Goal: Task Accomplishment & Management: Manage account settings

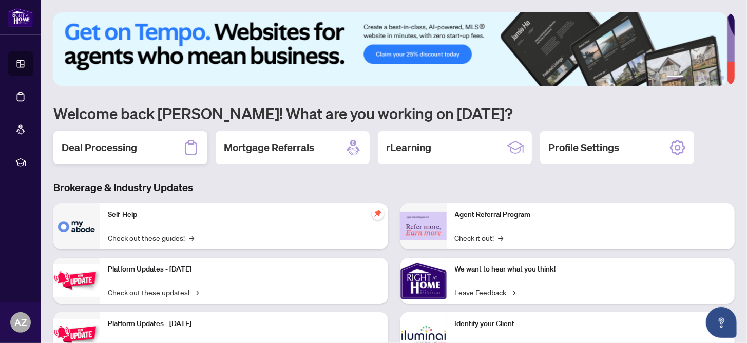
click at [118, 142] on h2 "Deal Processing" at bounding box center [99, 147] width 75 height 14
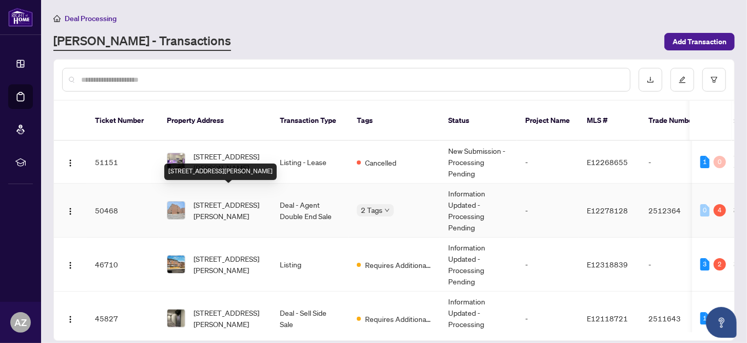
click at [231, 199] on span "[STREET_ADDRESS][PERSON_NAME]" at bounding box center [229, 210] width 70 height 23
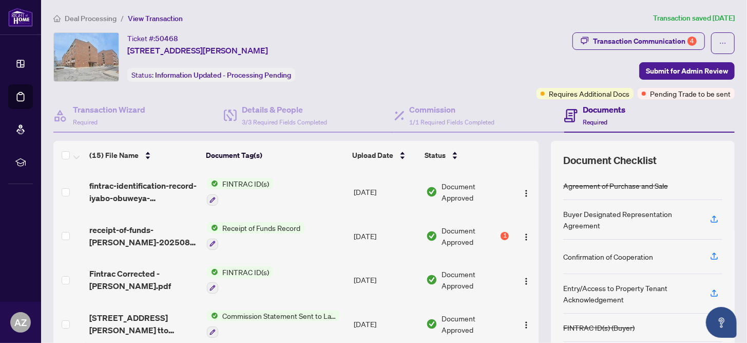
click at [239, 222] on span "Receipt of Funds Record" at bounding box center [261, 227] width 86 height 11
click at [246, 272] on span "Receipt of Funds Record" at bounding box center [250, 276] width 86 height 11
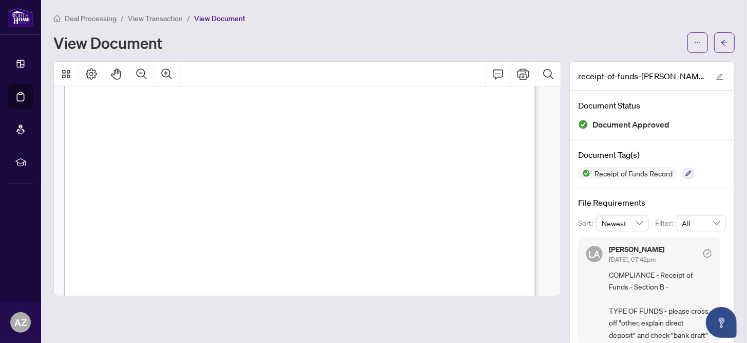
scroll to position [668, 0]
click at [208, 184] on span "0620-5260978" at bounding box center [199, 188] width 40 height 8
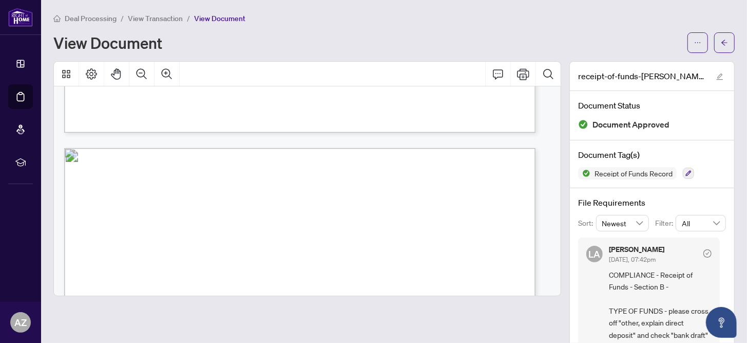
scroll to position [484, 0]
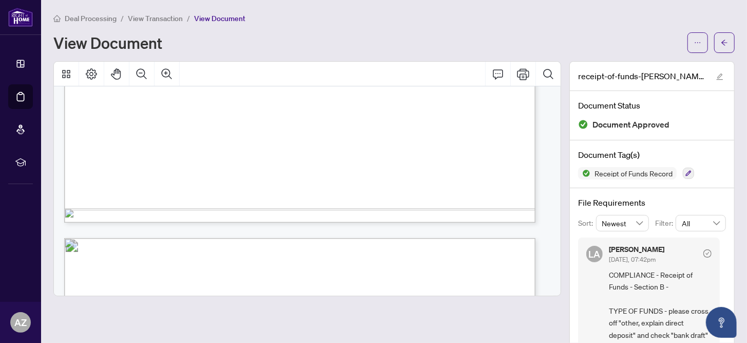
drag, startPoint x: 730, startPoint y: 108, endPoint x: 657, endPoint y: 42, distance: 98.5
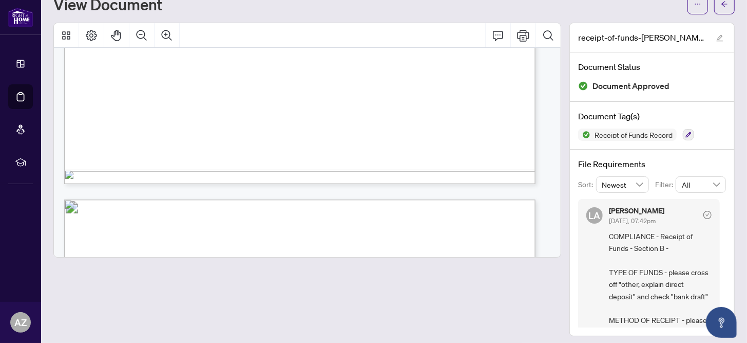
scroll to position [42, 0]
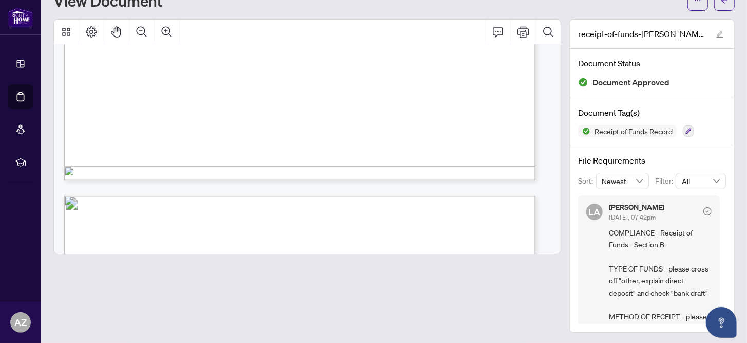
click at [657, 42] on div "receipt-of-funds-[PERSON_NAME]-20250829-095216.pdf" at bounding box center [652, 34] width 164 height 29
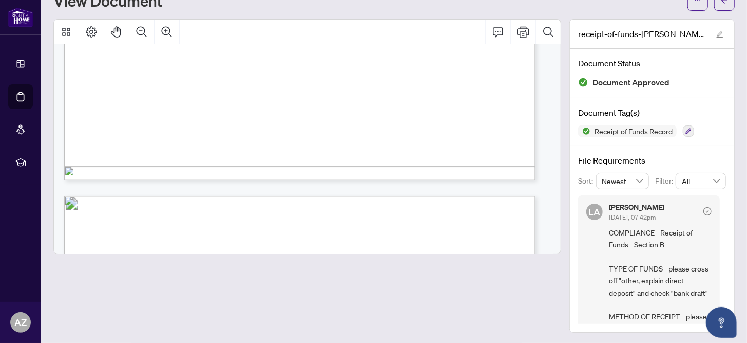
click at [657, 42] on div "receipt-of-funds-[PERSON_NAME]-20250829-095216.pdf" at bounding box center [652, 34] width 164 height 29
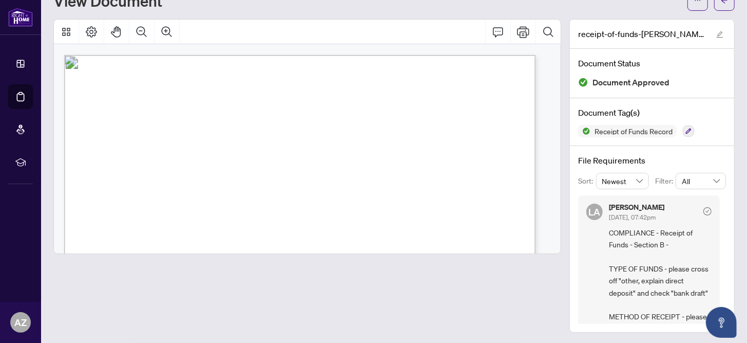
scroll to position [22, 0]
